Goal: Task Accomplishment & Management: Manage account settings

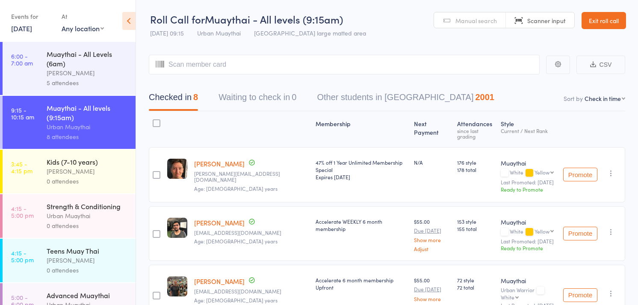
select select "4"
click at [479, 19] on span "Manual search" at bounding box center [475, 20] width 41 height 9
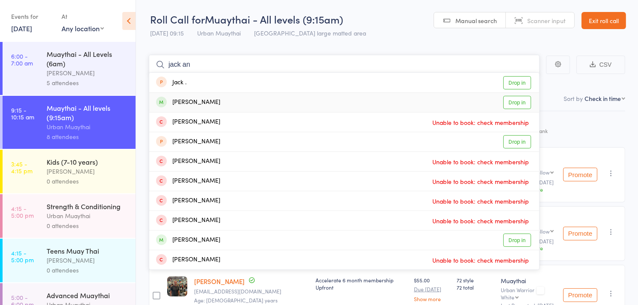
type input "jack an"
click at [508, 101] on link "Drop in" at bounding box center [517, 102] width 28 height 13
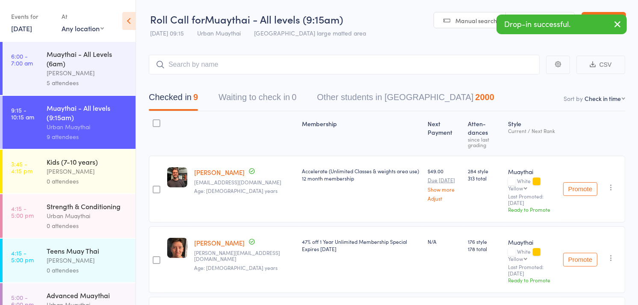
click at [221, 168] on link "[PERSON_NAME]" at bounding box center [219, 172] width 50 height 9
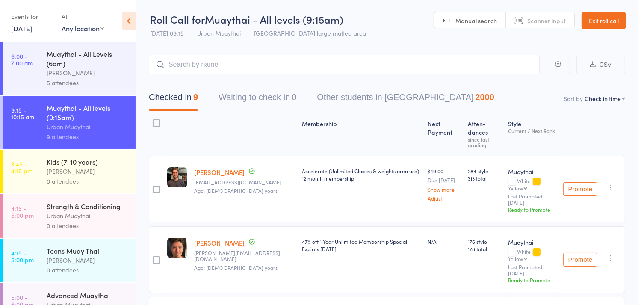
click at [557, 20] on span "Scanner input" at bounding box center [546, 20] width 38 height 9
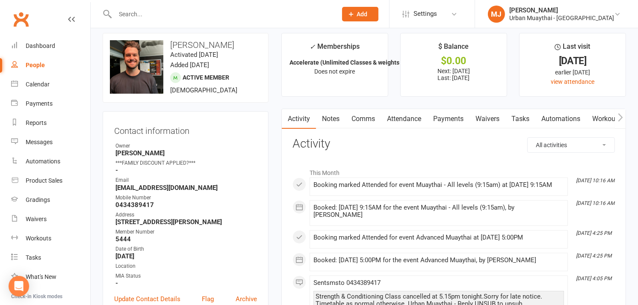
scroll to position [28, 0]
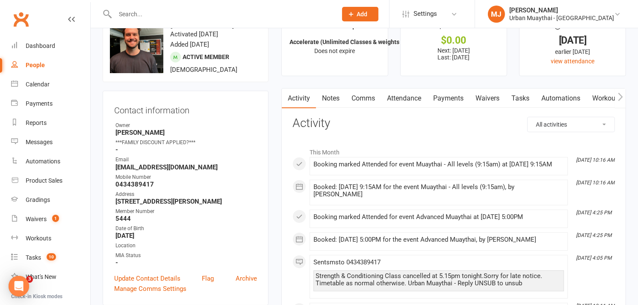
click at [399, 100] on link "Attendance" at bounding box center [404, 98] width 46 height 20
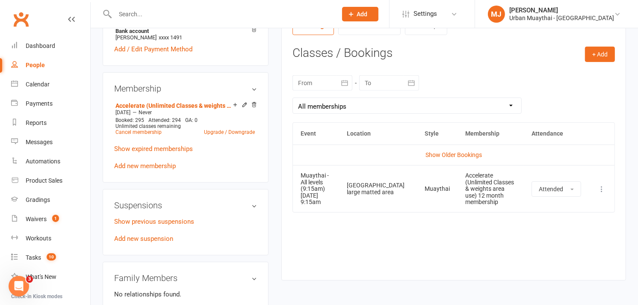
scroll to position [302, 0]
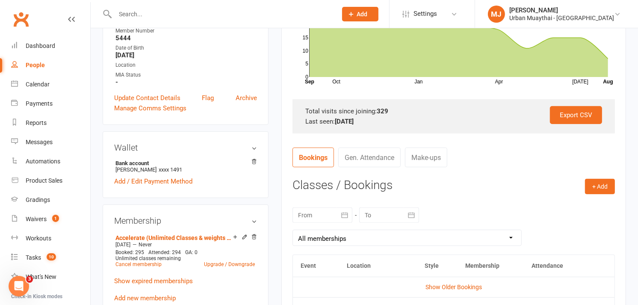
click at [462, 158] on nav "Bookings Gen. Attendance Make-ups" at bounding box center [453, 160] width 322 height 26
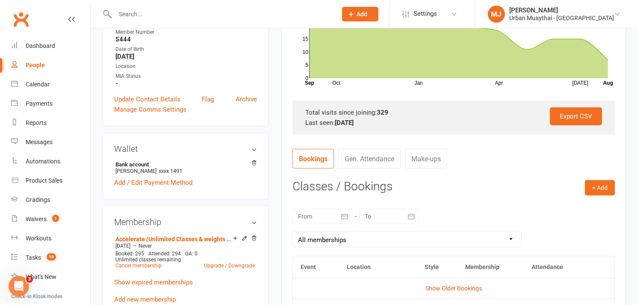
scroll to position [206, 0]
